Goal: Find specific page/section: Find specific page/section

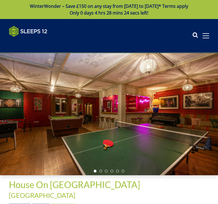
click at [194, 32] on icon at bounding box center [195, 36] width 6 height 8
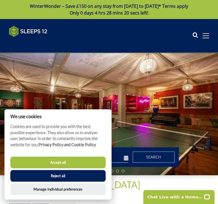
click at [52, 163] on button "Accept all" at bounding box center [57, 162] width 95 height 12
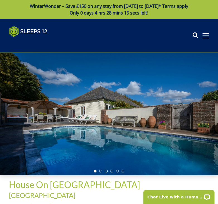
click at [193, 33] on icon at bounding box center [195, 36] width 6 height 8
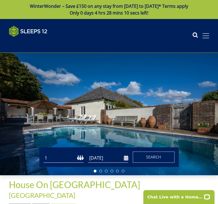
click at [206, 35] on span at bounding box center [205, 35] width 7 height 1
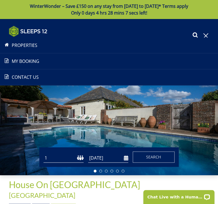
click at [33, 45] on link "Properties" at bounding box center [109, 45] width 218 height 7
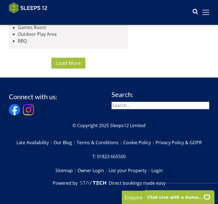
scroll to position [4000, 0]
click at [160, 109] on input "search" at bounding box center [161, 105] width 98 height 7
type input "The old Granary Ebbesbourne Wake"
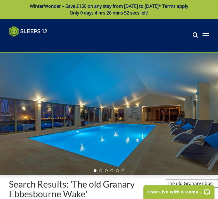
drag, startPoint x: 219, startPoint y: 4, endPoint x: 219, endPoint y: 11, distance: 6.4
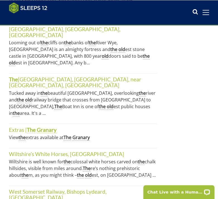
scroll to position [355, 0]
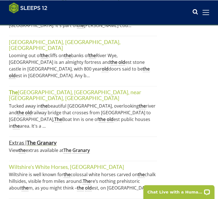
click at [13, 139] on link "Extras | The Granary" at bounding box center [33, 142] width 48 height 7
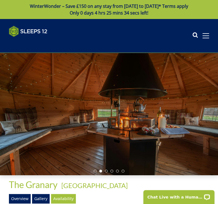
click at [194, 34] on icon at bounding box center [195, 36] width 6 height 8
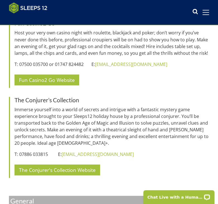
scroll to position [3137, 0]
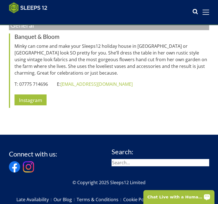
click at [136, 159] on input "search" at bounding box center [161, 162] width 98 height 7
type input "[GEOGRAPHIC_DATA]"
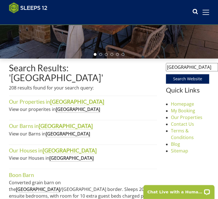
scroll to position [125, 0]
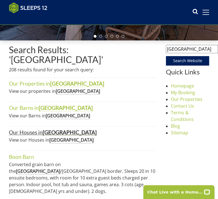
click at [55, 129] on strong "[GEOGRAPHIC_DATA]" at bounding box center [70, 132] width 54 height 7
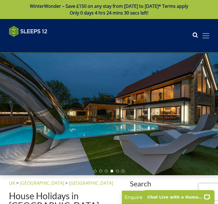
click at [203, 37] on span at bounding box center [205, 35] width 7 height 5
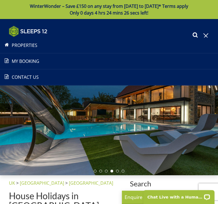
click at [28, 76] on link "Contact Us [PHONE_NUMBER]" at bounding box center [109, 77] width 218 height 7
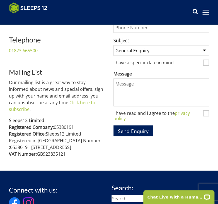
scroll to position [257, 0]
